Goal: Task Accomplishment & Management: Manage account settings

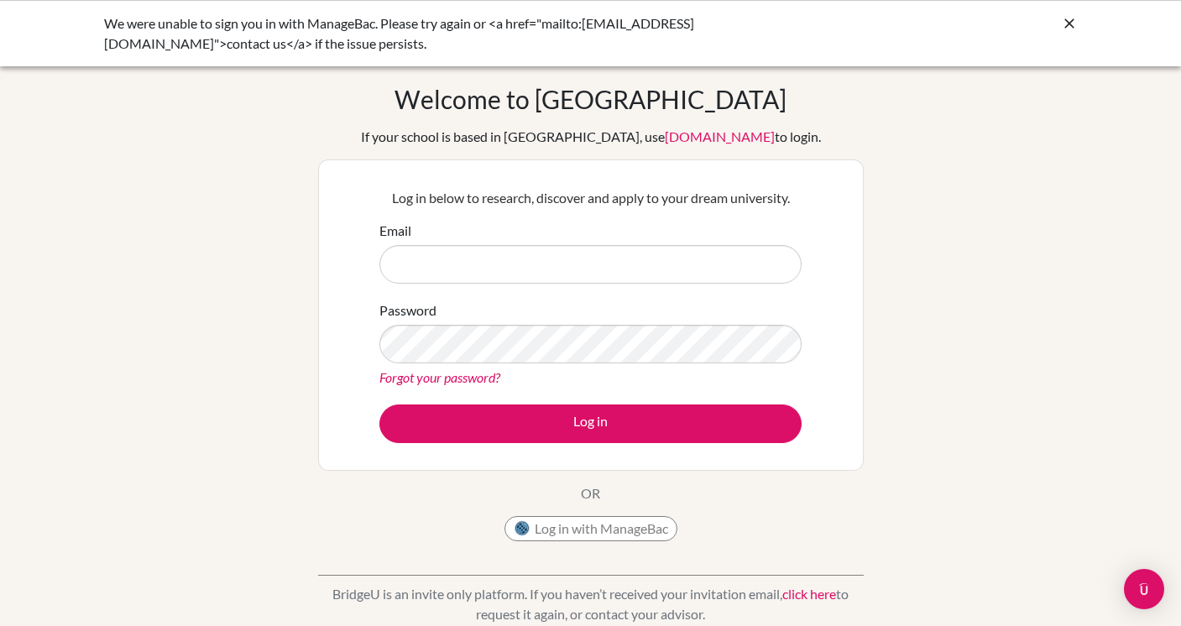
click at [592, 263] on input "Email" at bounding box center [590, 264] width 422 height 39
type input "[EMAIL_ADDRESS][DOMAIN_NAME]"
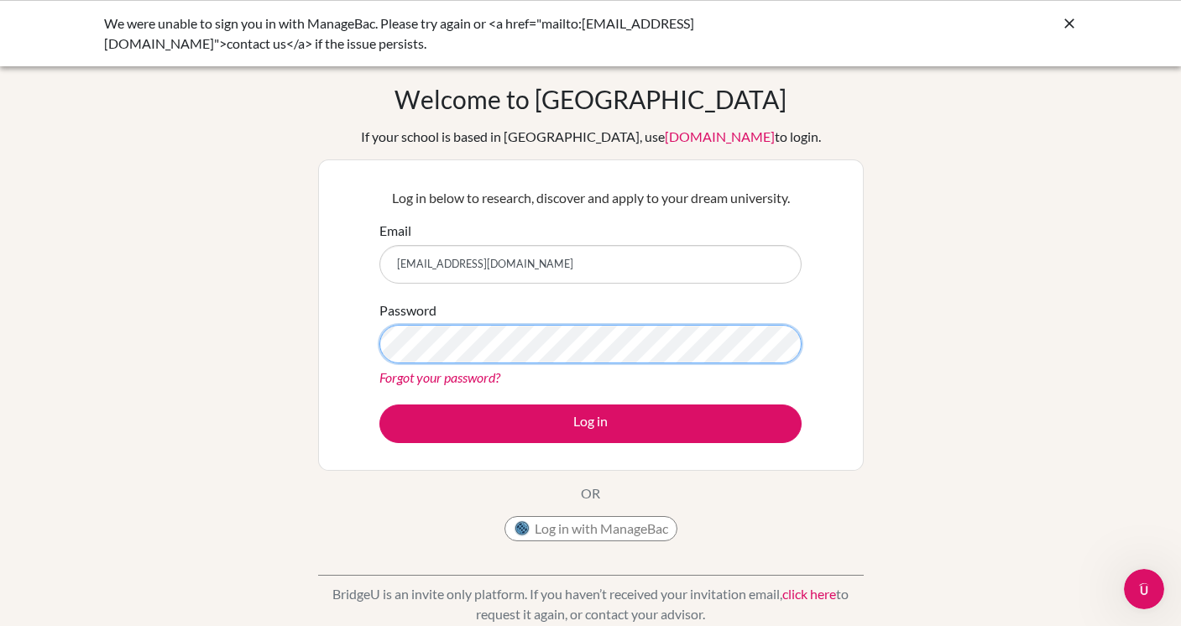
click at [379, 404] on button "Log in" at bounding box center [590, 423] width 422 height 39
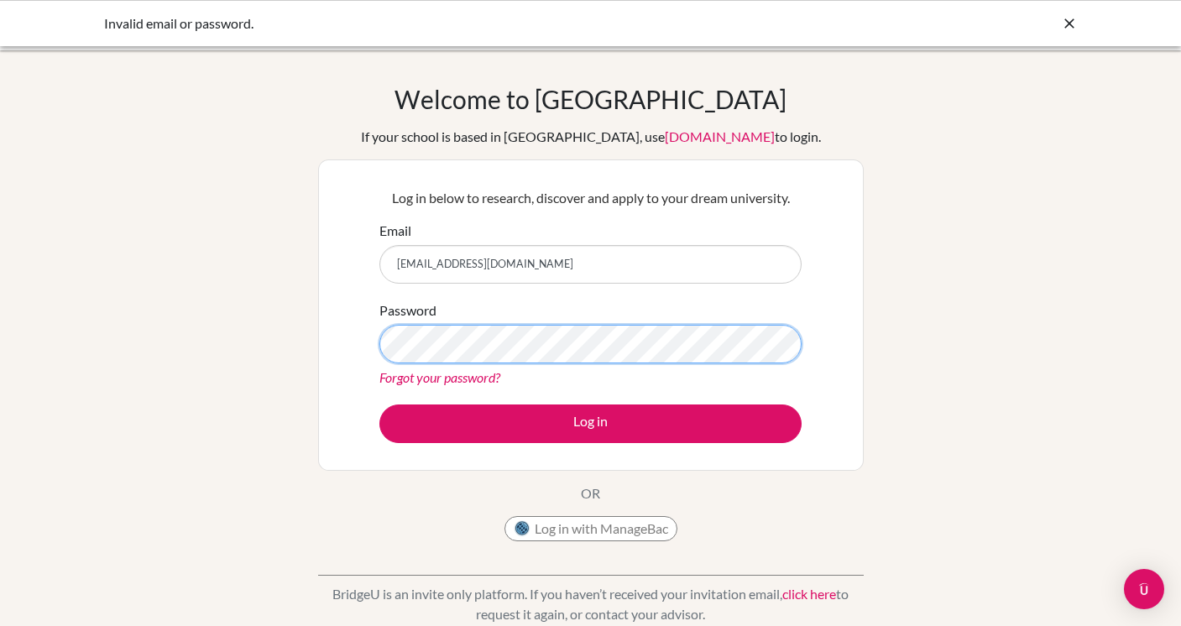
click at [379, 404] on button "Log in" at bounding box center [590, 423] width 422 height 39
click at [462, 374] on link "Forgot your password?" at bounding box center [439, 377] width 121 height 16
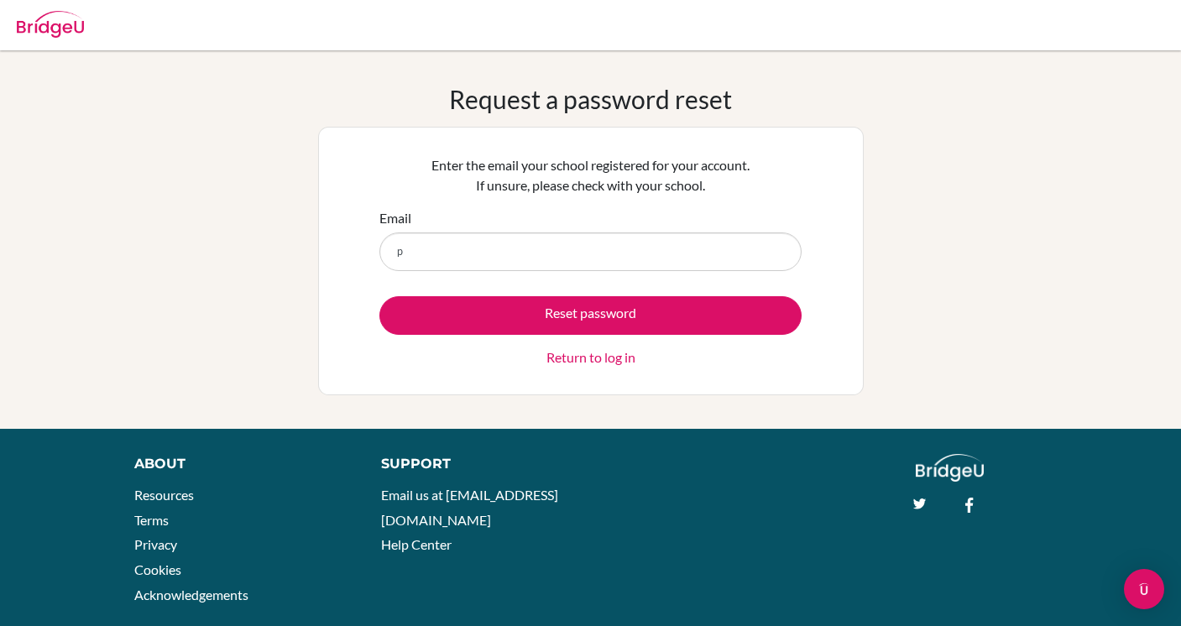
type input "ptruong5@bisvietnam.com"
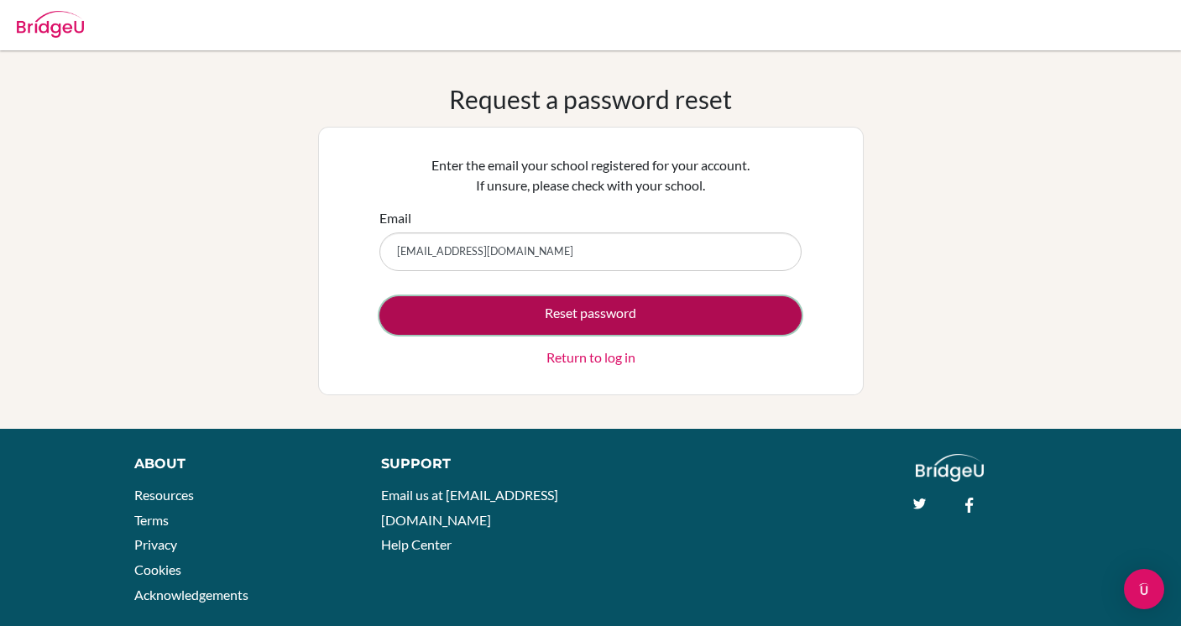
click at [480, 316] on button "Reset password" at bounding box center [590, 315] width 422 height 39
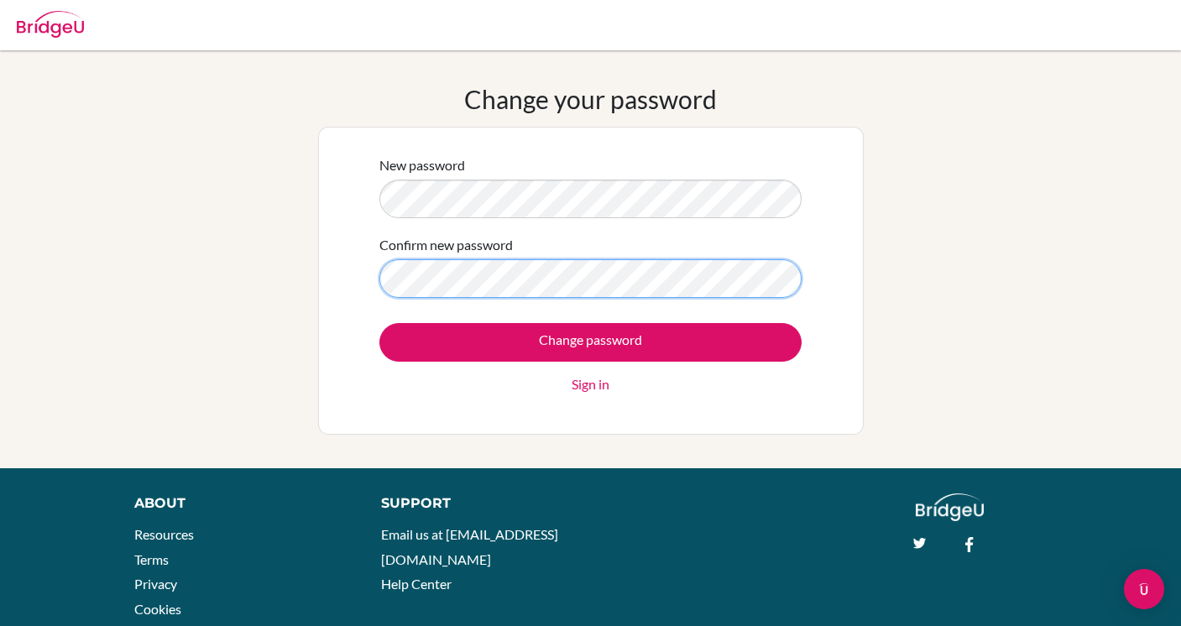
click at [379, 323] on input "Change password" at bounding box center [590, 342] width 422 height 39
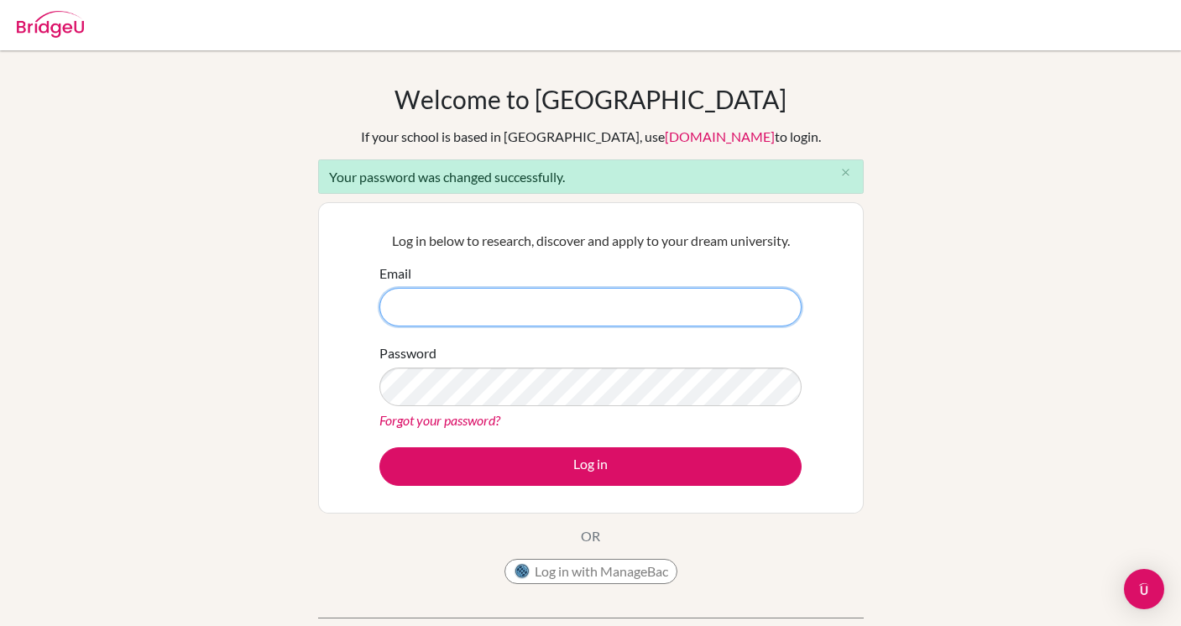
click at [484, 314] on input "Email" at bounding box center [590, 307] width 422 height 39
type input "[EMAIL_ADDRESS][DOMAIN_NAME]"
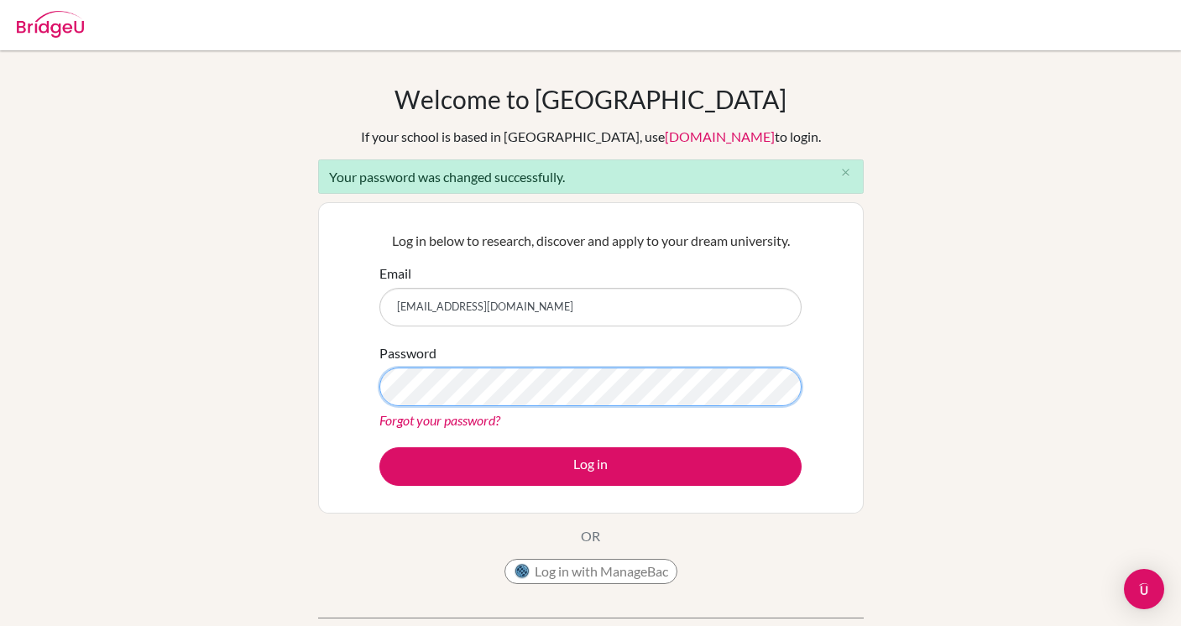
click at [379, 447] on button "Log in" at bounding box center [590, 466] width 422 height 39
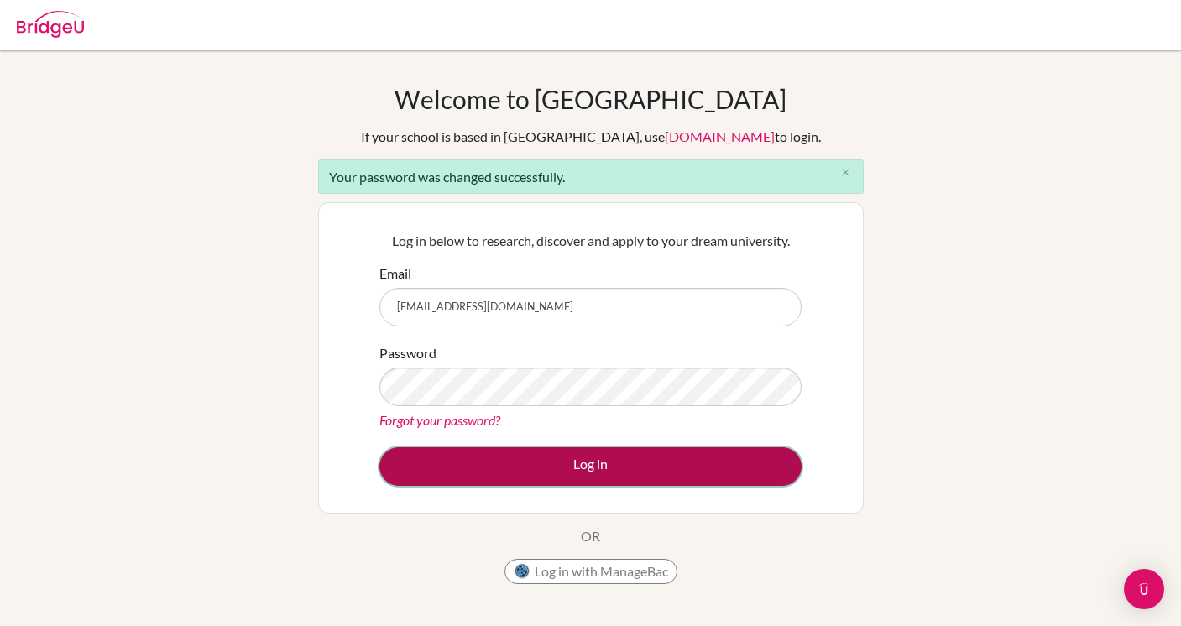
click at [476, 457] on button "Log in" at bounding box center [590, 466] width 422 height 39
